Goal: Information Seeking & Learning: Learn about a topic

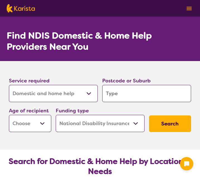
select select "Domestic and home help"
select select "NDIS"
select select "Domestic and home help"
select select "NDIS"
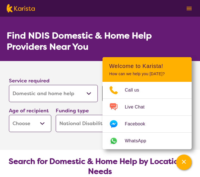
click at [116, 96] on input "search" at bounding box center [146, 93] width 89 height 17
click at [84, 77] on div "Service required Allied Health Assistant Assessment ([MEDICAL_DATA] or [MEDICAL…" at bounding box center [53, 90] width 89 height 26
click at [96, 97] on select "Allied Health Assistant Assessment ([MEDICAL_DATA] or [MEDICAL_DATA]) Behaviour…" at bounding box center [53, 93] width 89 height 17
click at [181, 164] on icon "Channel Menu" at bounding box center [184, 162] width 6 height 6
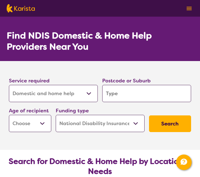
click at [128, 99] on input "search" at bounding box center [146, 93] width 89 height 17
type input "3"
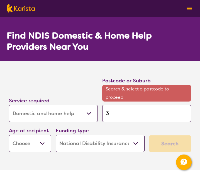
type input "32"
type input "3"
type input "31"
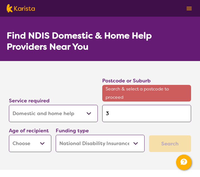
type input "31"
type input "318"
type input "3182"
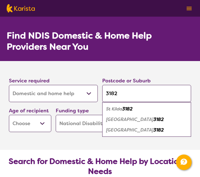
type input "3182"
click at [43, 126] on select "Early Childhood - 0 to 9 Child - 10 to 11 Adolescent - 12 to 17 Adult - 18 to 6…" at bounding box center [30, 123] width 42 height 17
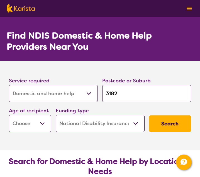
select select "AD"
click at [78, 128] on select "Home Care Package (HCP) National Disability Insurance Scheme (NDIS) I don't know" at bounding box center [100, 123] width 89 height 17
click at [163, 117] on button "Search" at bounding box center [170, 124] width 42 height 17
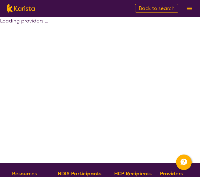
select select "by_score"
